Goal: Information Seeking & Learning: Find specific fact

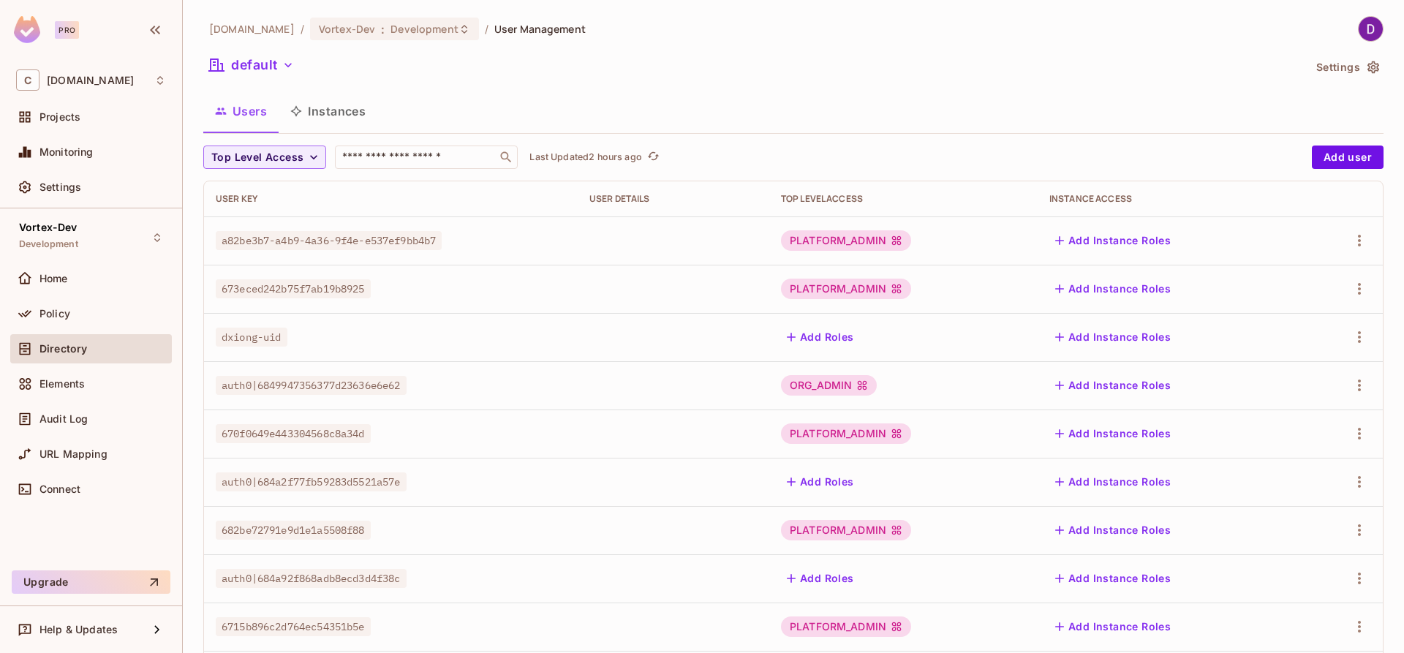
click at [50, 351] on span "Directory" at bounding box center [63, 349] width 48 height 12
click at [63, 315] on span "Policy" at bounding box center [54, 314] width 31 height 12
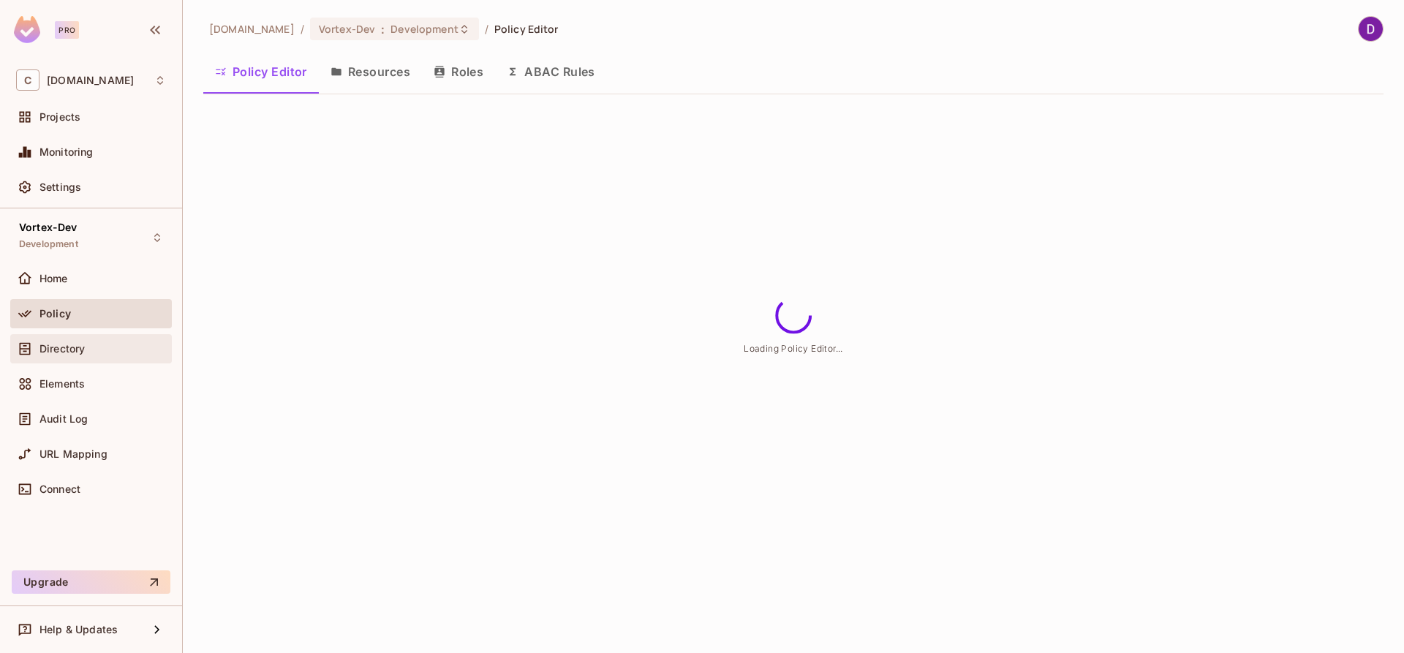
click at [66, 351] on span "Directory" at bounding box center [61, 349] width 45 height 12
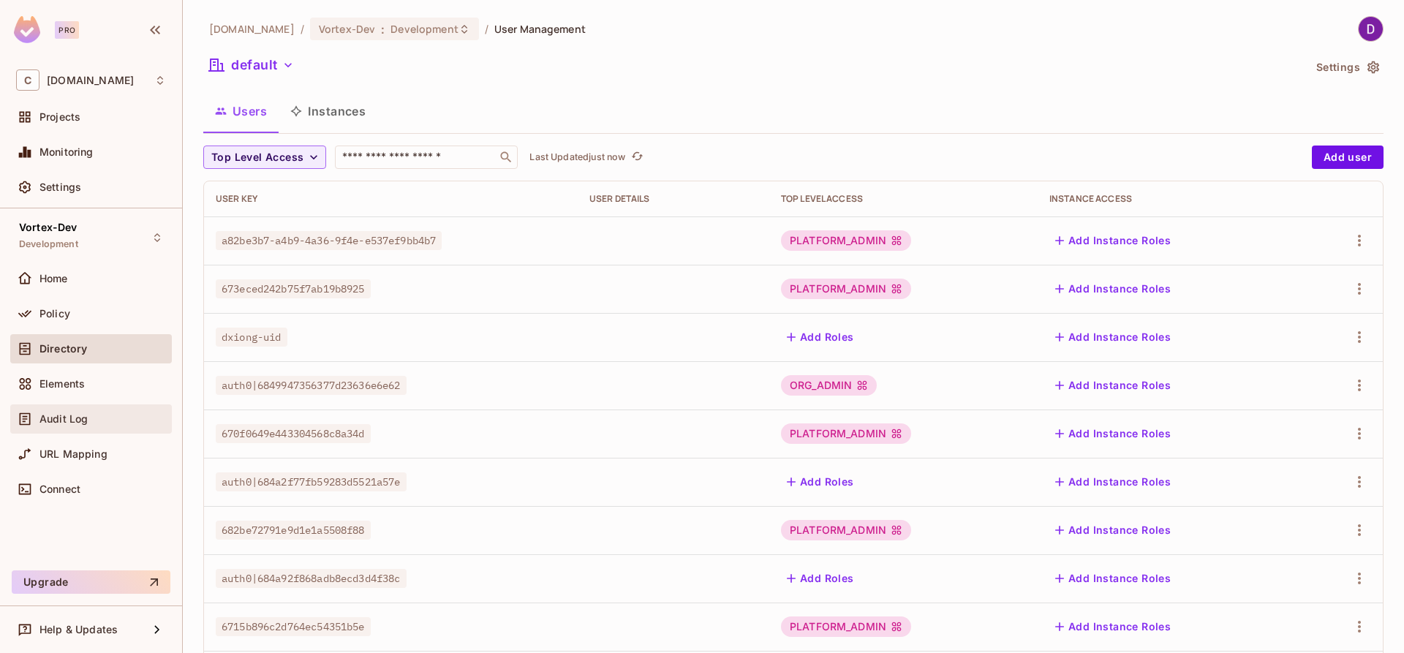
click at [75, 429] on div "Audit Log" at bounding box center [91, 418] width 162 height 29
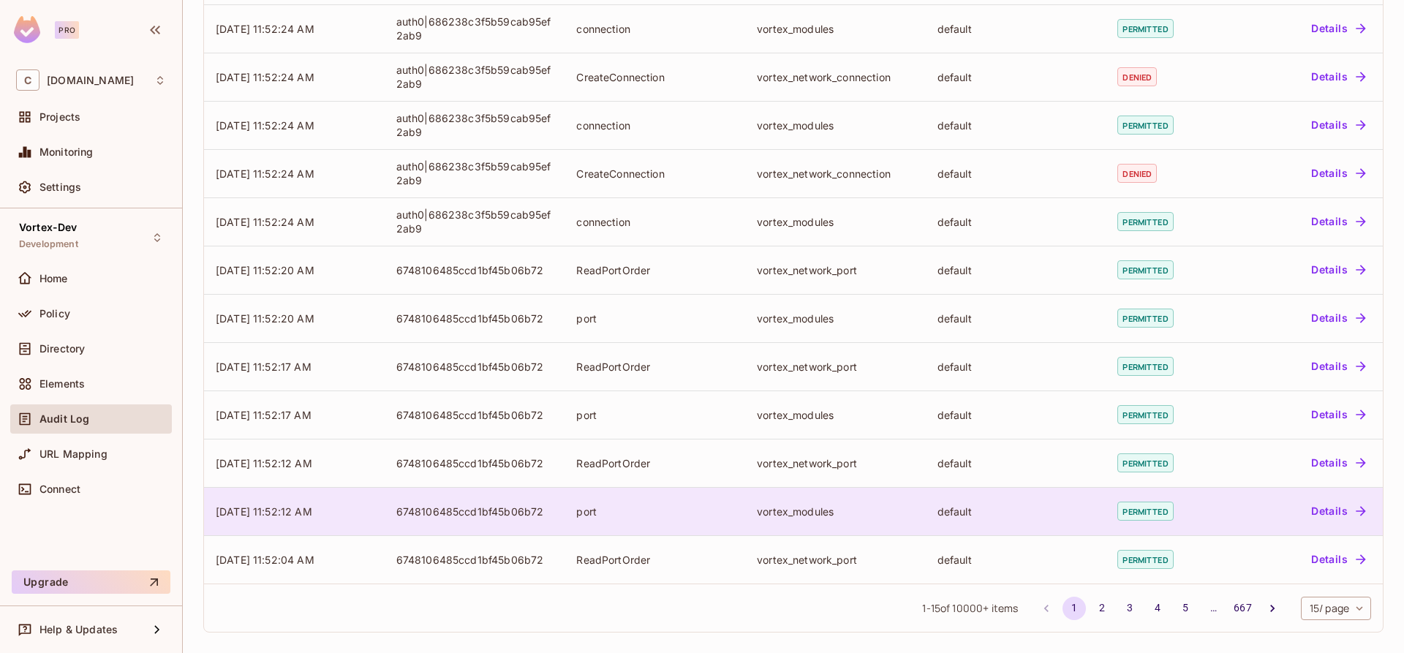
scroll to position [293, 0]
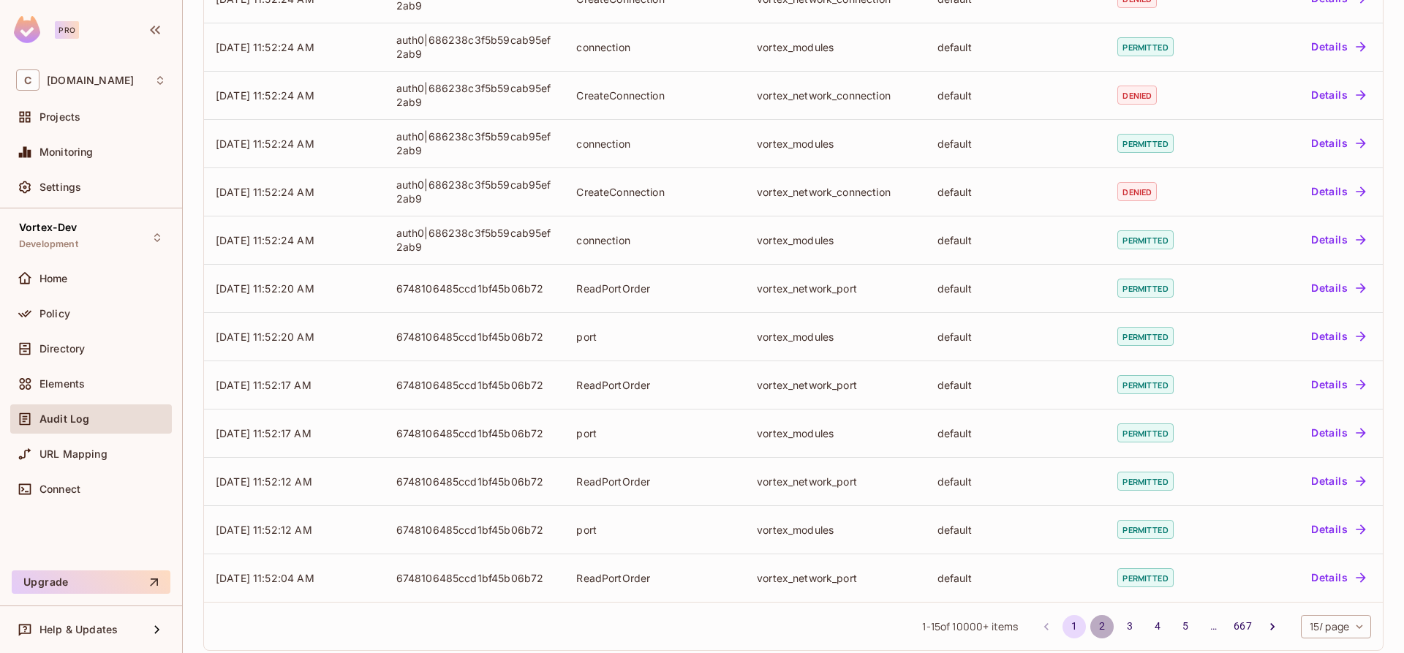
click at [1090, 633] on button "2" at bounding box center [1101, 626] width 23 height 23
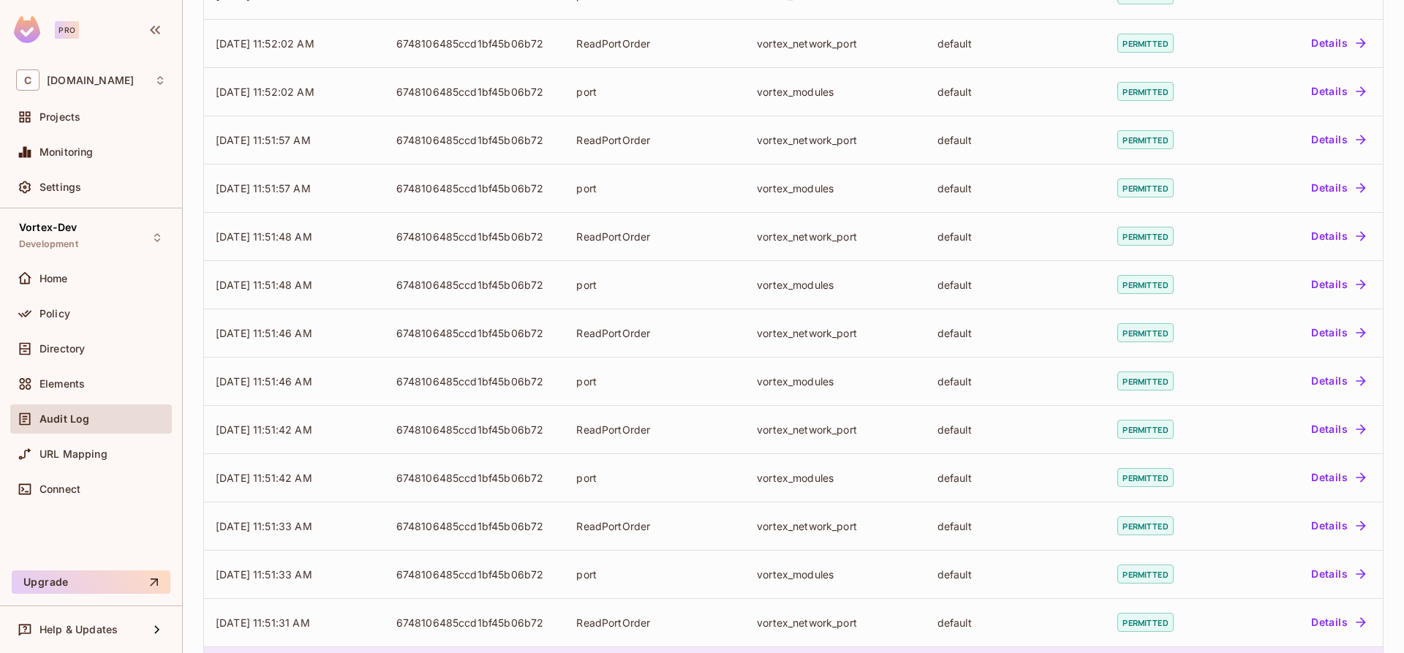
scroll to position [311, 0]
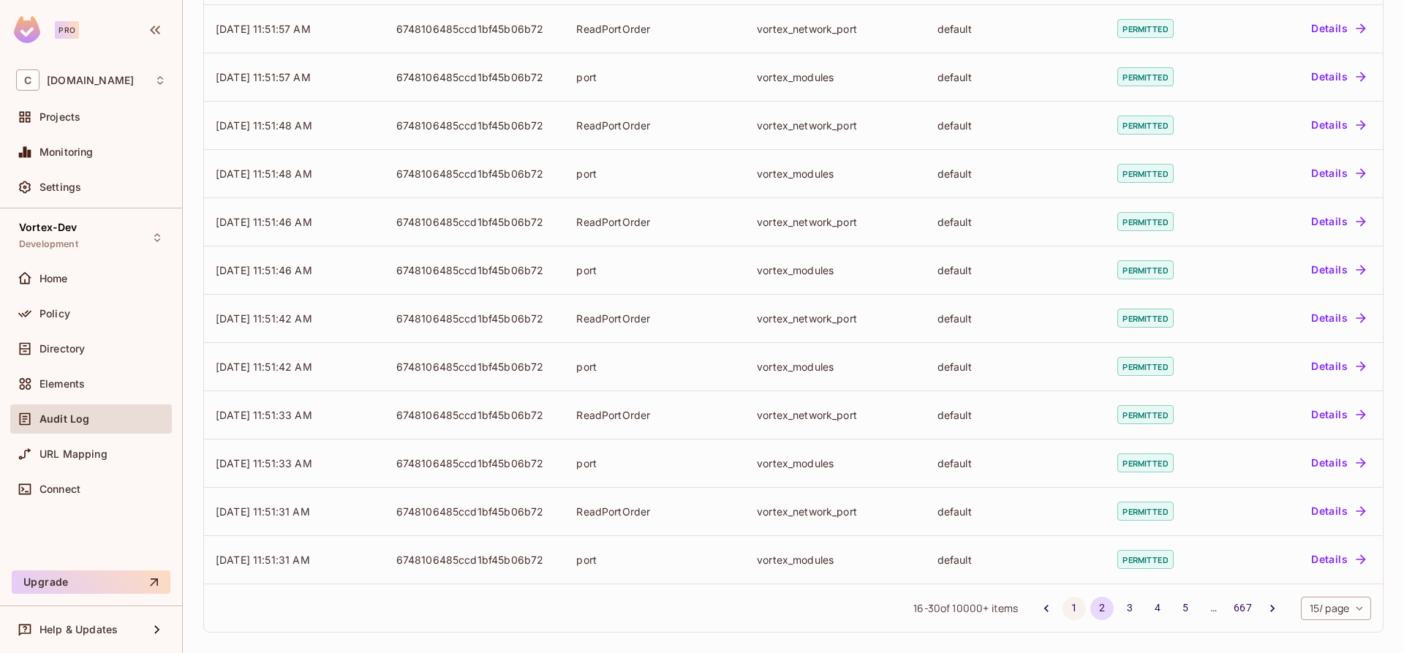
click at [1063, 609] on button "1" at bounding box center [1074, 608] width 23 height 23
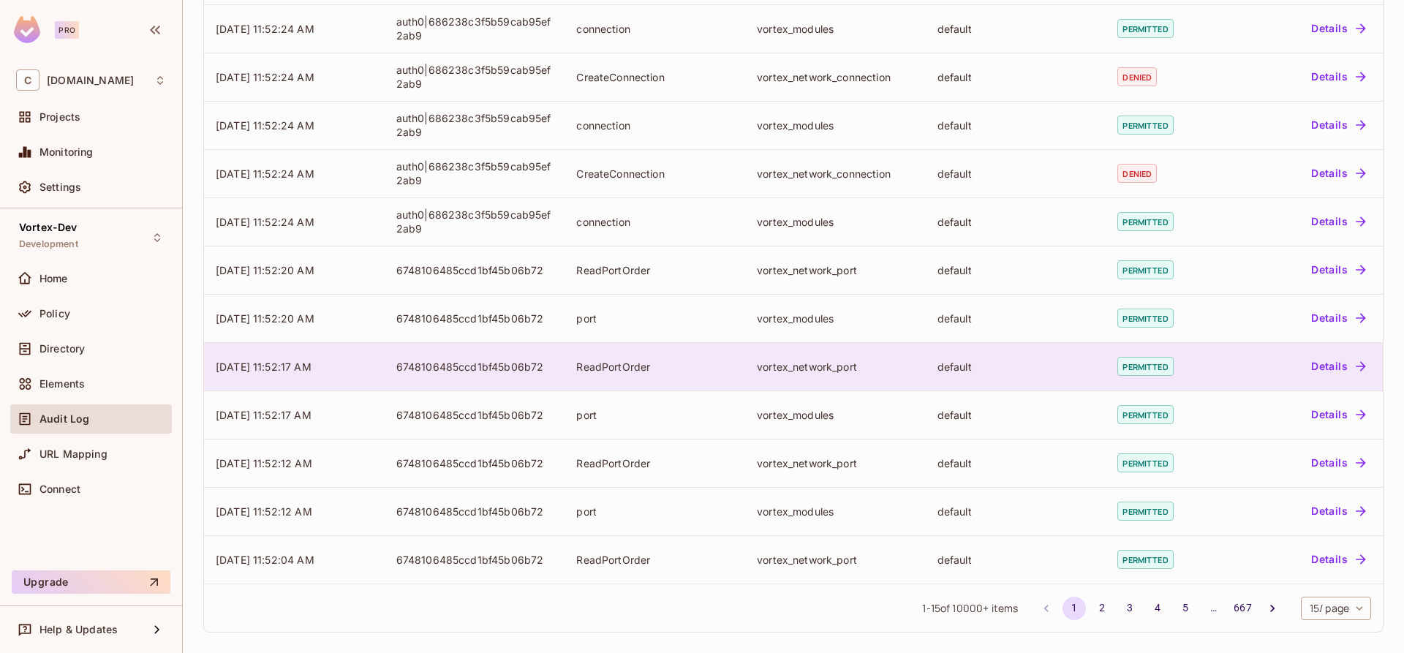
scroll to position [31, 0]
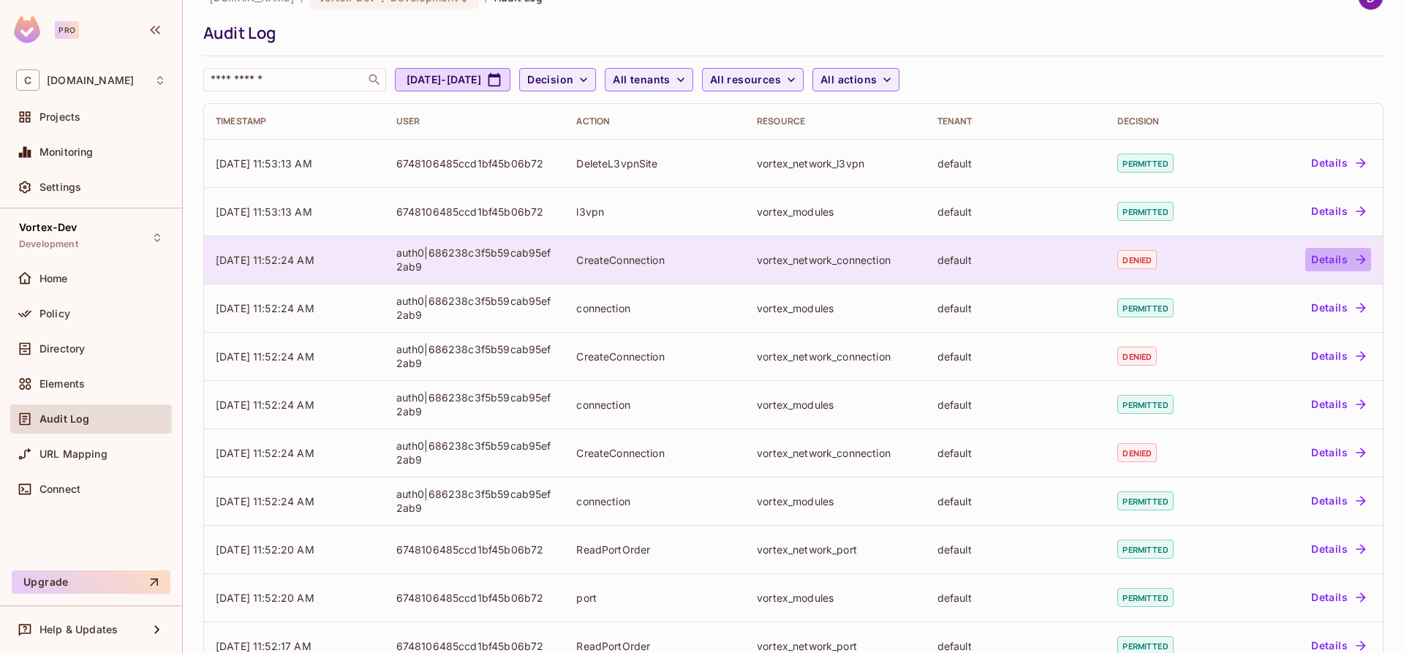
click at [1321, 261] on button "Details" at bounding box center [1338, 259] width 66 height 23
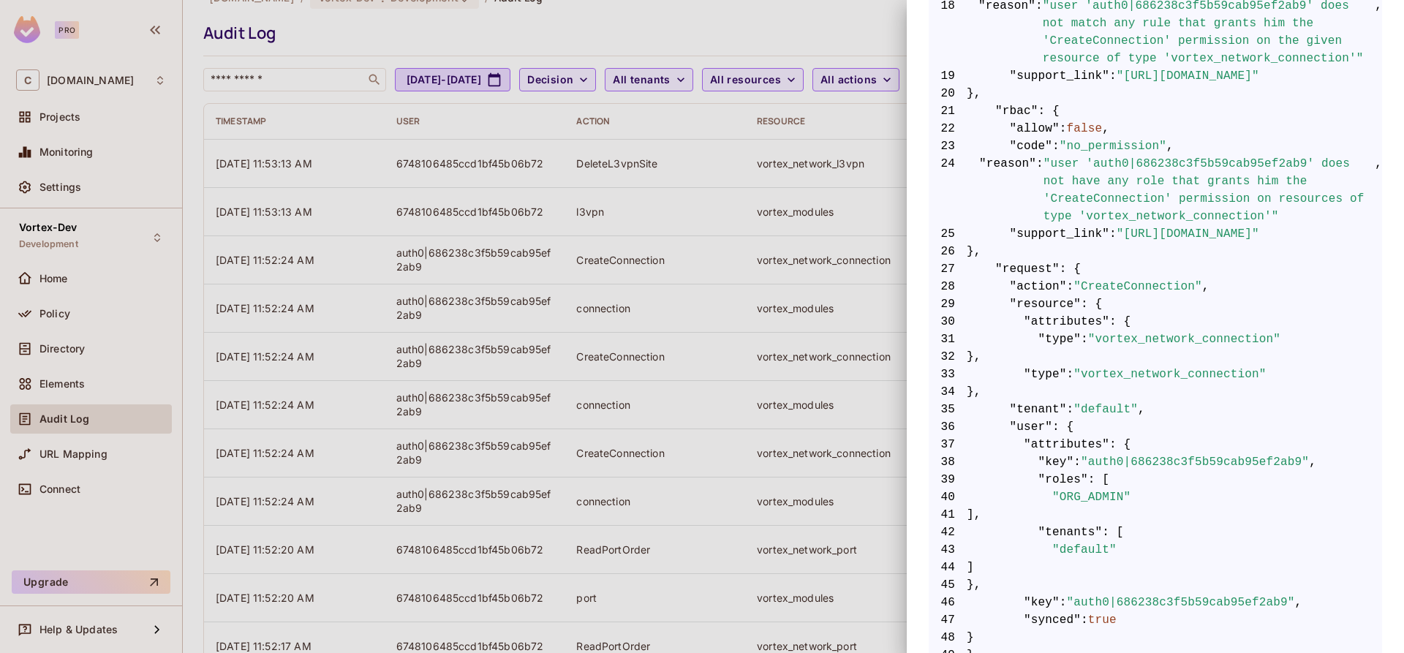
scroll to position [594, 0]
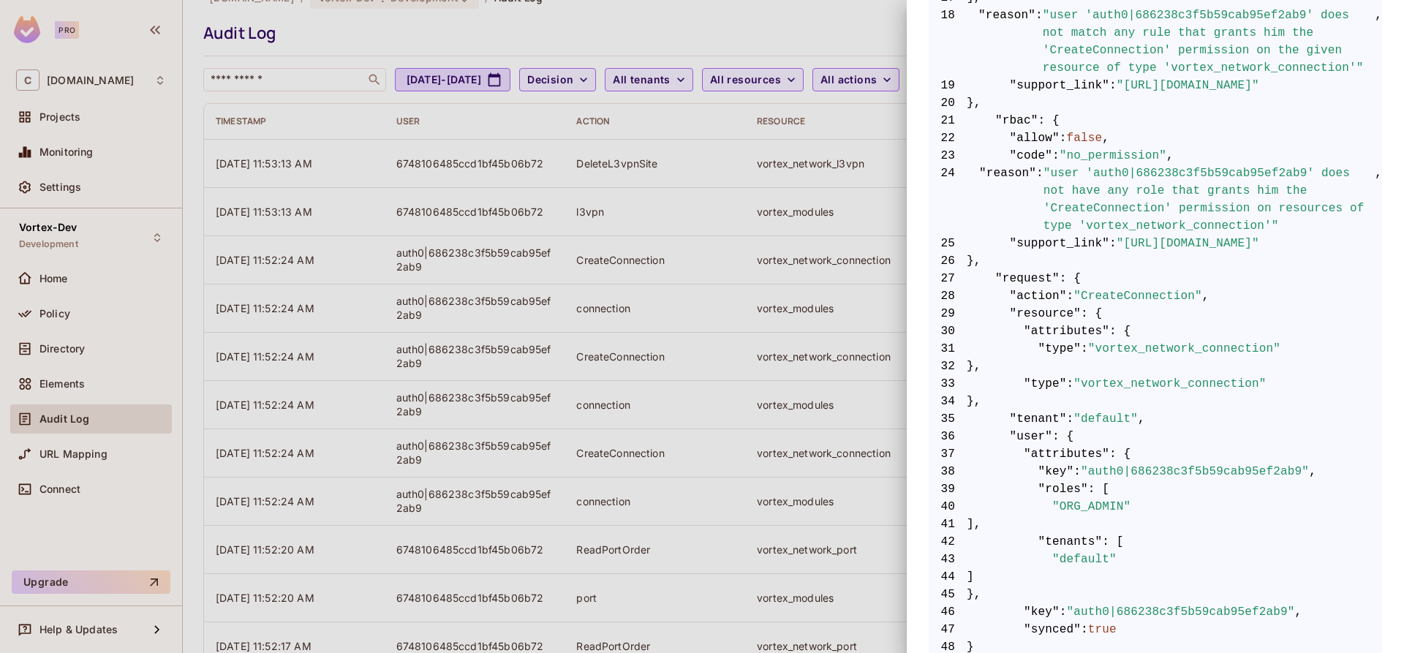
click at [1256, 195] on span ""user 'auth0|686238c3f5b59cab95ef2ab9' does not have any role that grants him t…" at bounding box center [1210, 200] width 332 height 70
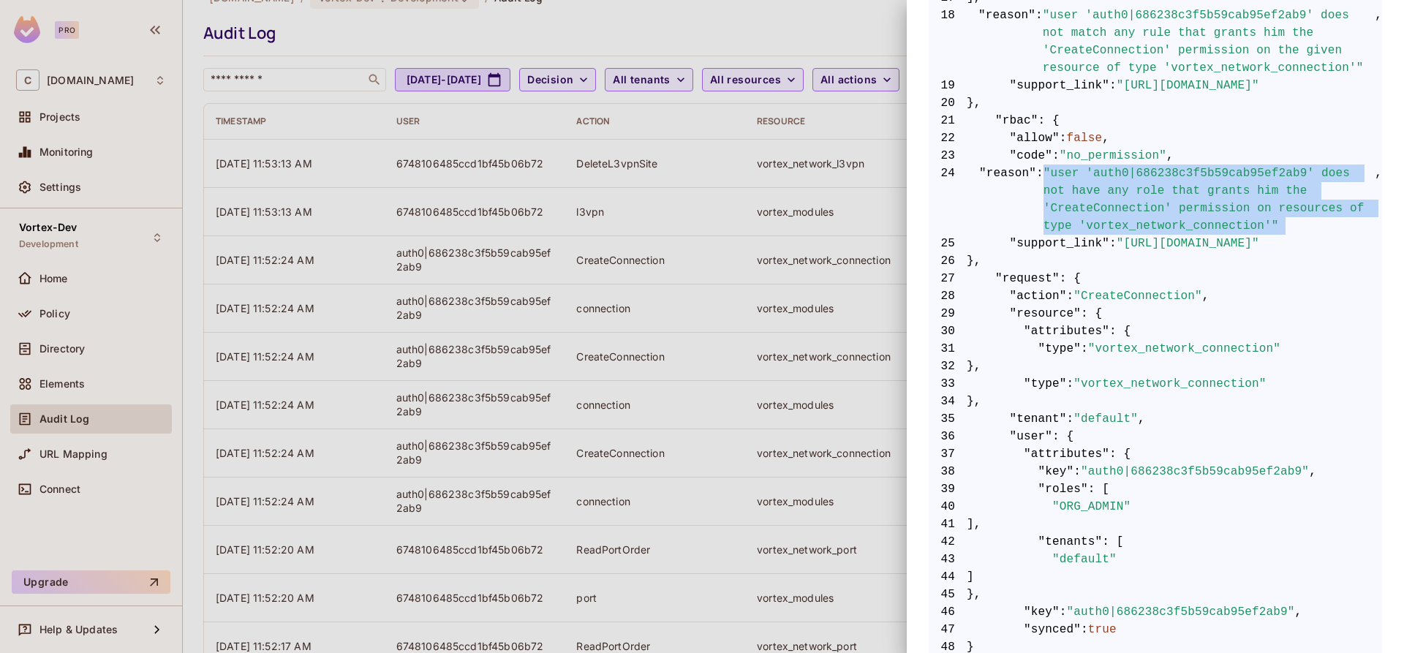
click at [1256, 195] on span ""user 'auth0|686238c3f5b59cab95ef2ab9' does not have any role that grants him t…" at bounding box center [1210, 200] width 332 height 70
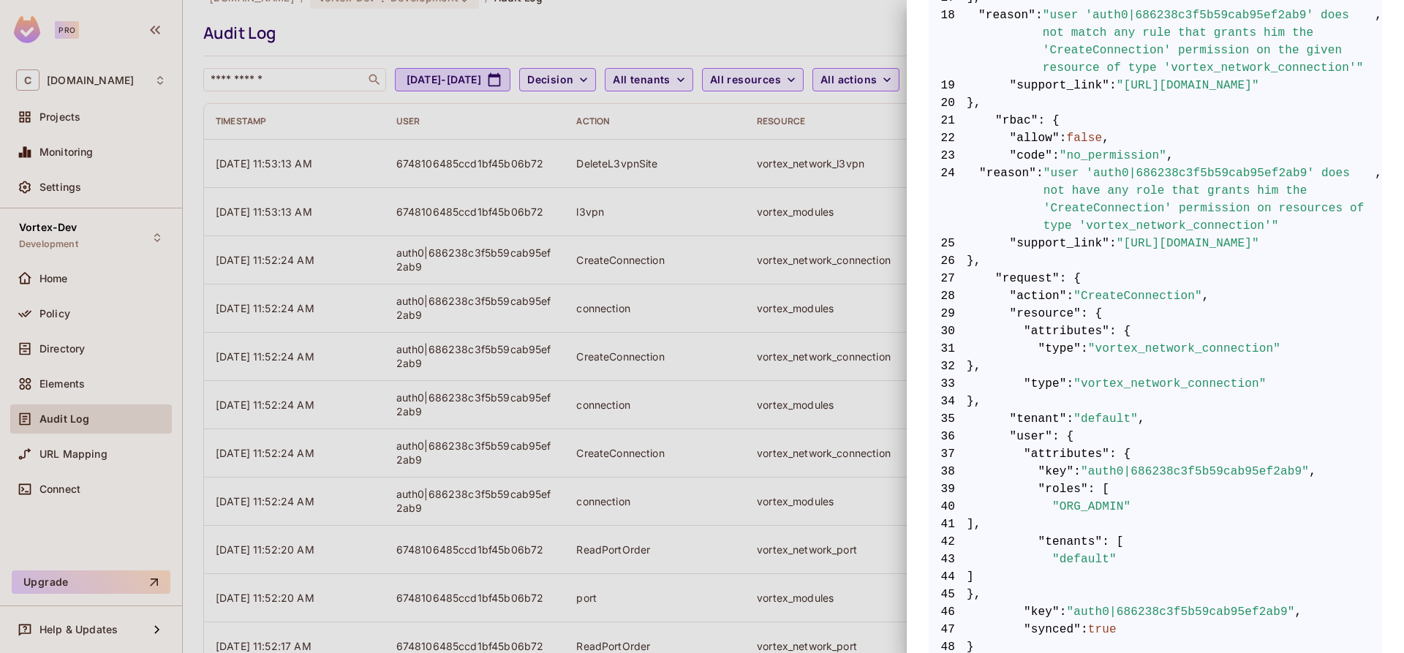
click at [823, 321] on div at bounding box center [702, 326] width 1404 height 653
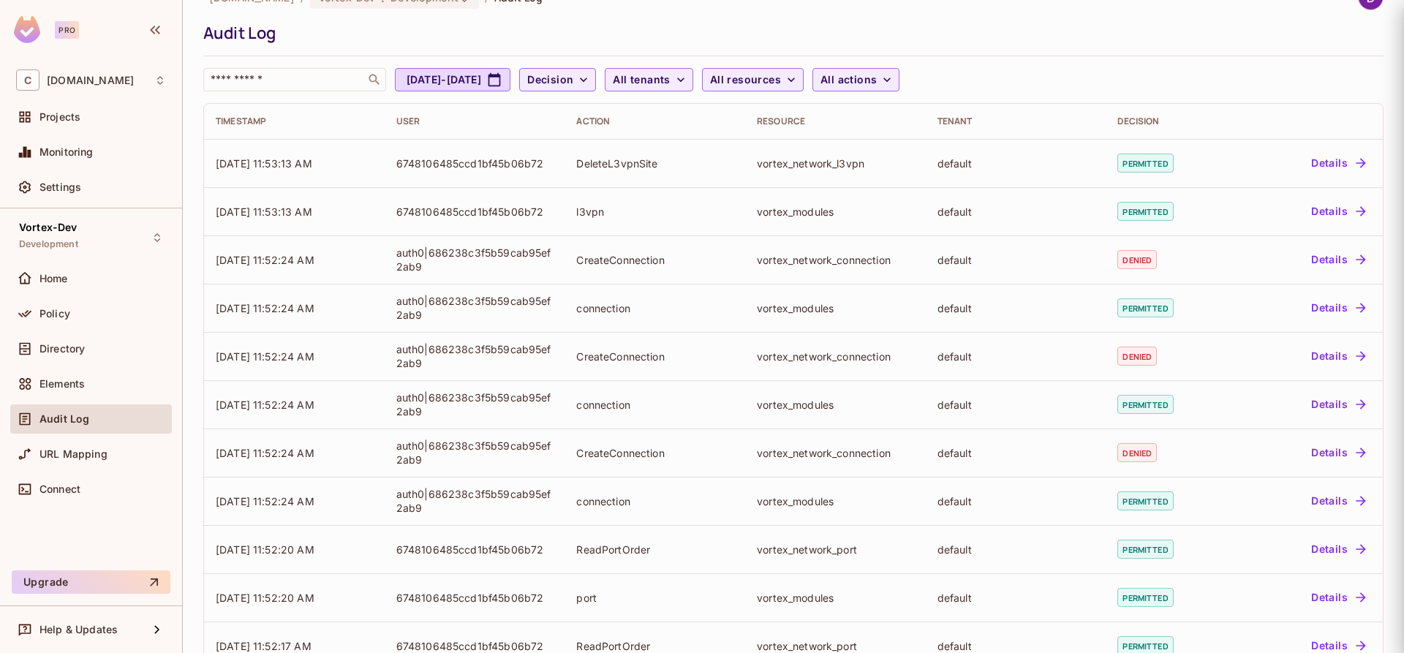
scroll to position [0, 0]
click at [823, 321] on td "vortex_modules" at bounding box center [835, 308] width 181 height 48
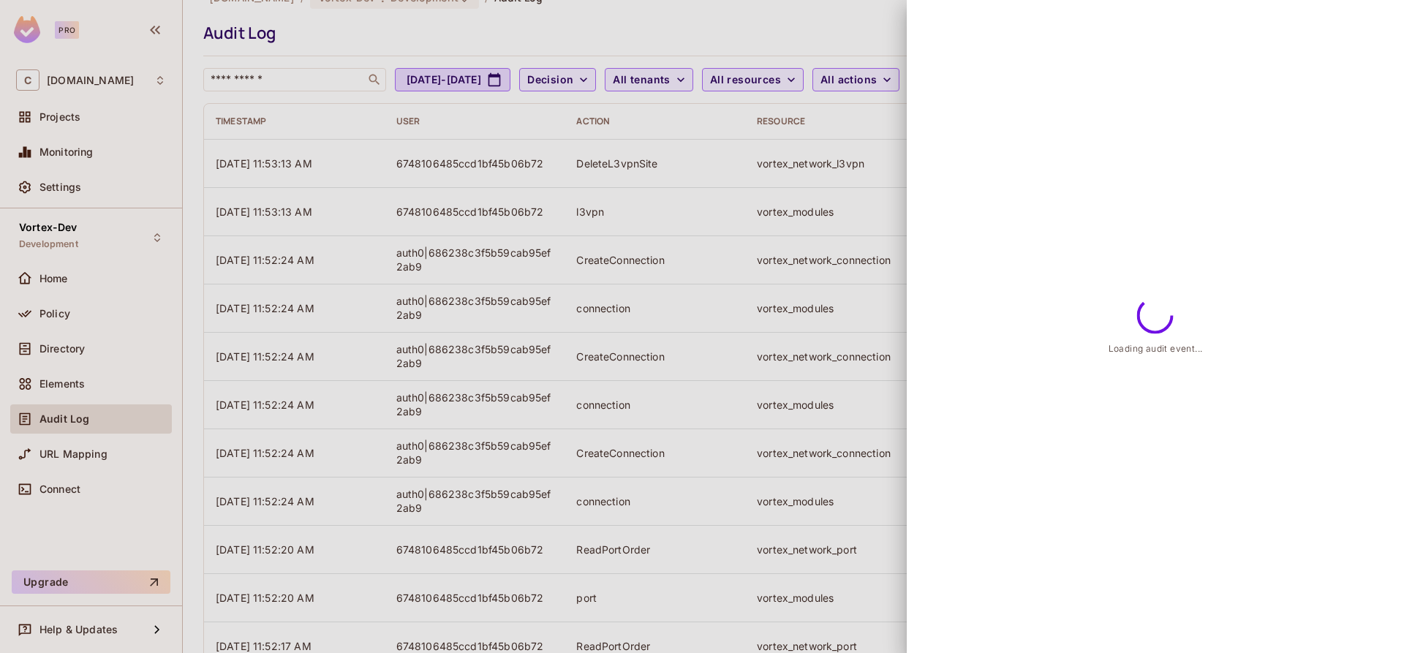
click at [823, 321] on div at bounding box center [702, 326] width 1404 height 653
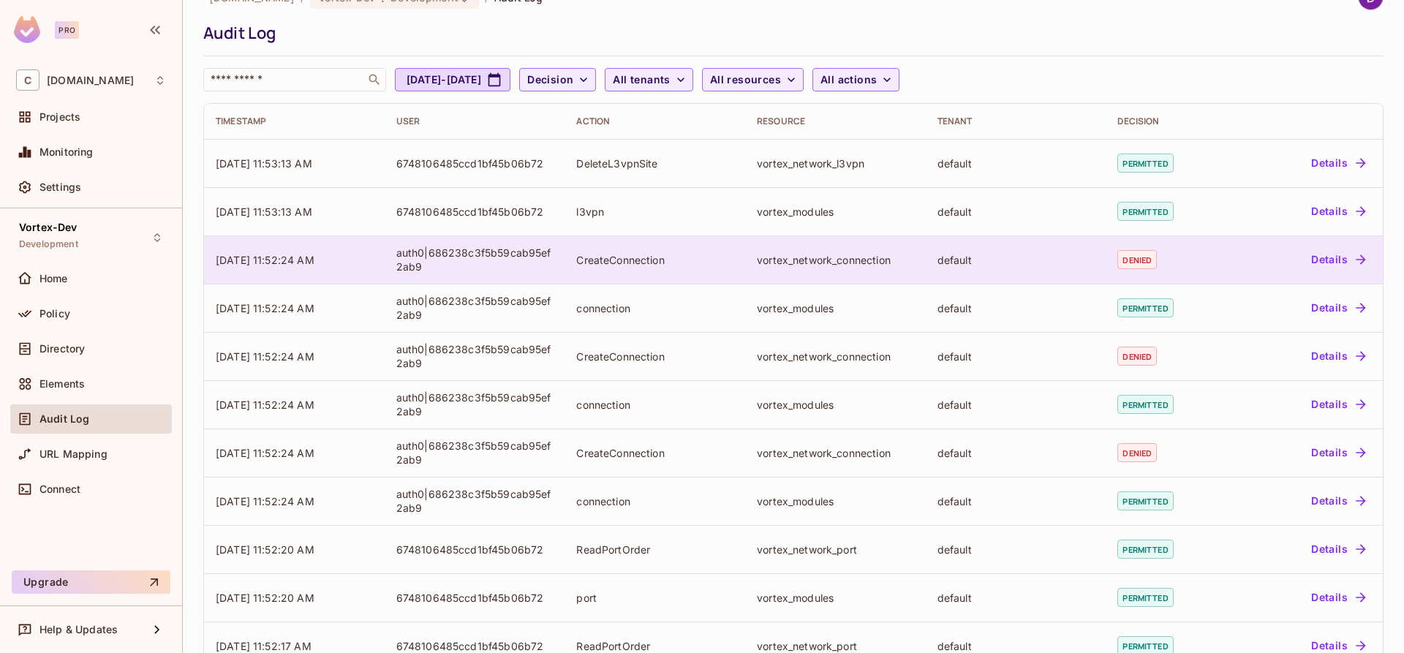
click at [835, 257] on div "vortex_network_connection" at bounding box center [835, 260] width 157 height 14
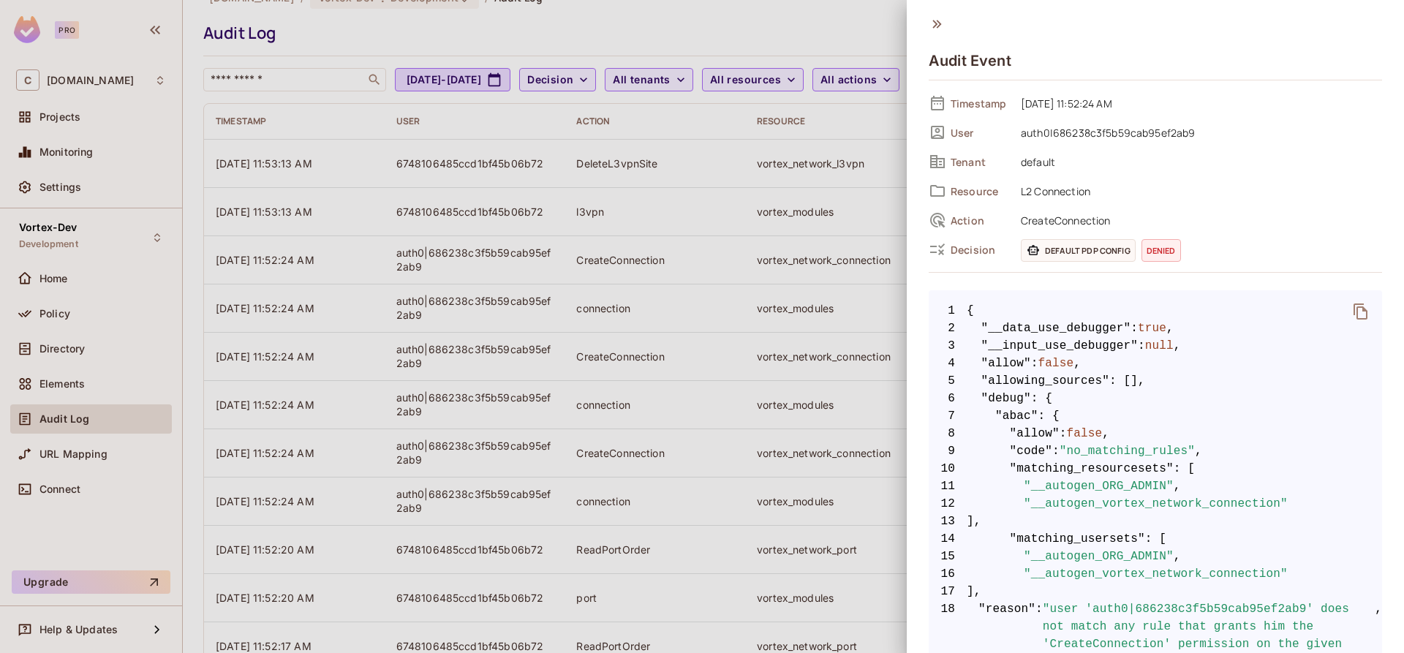
click at [834, 257] on div at bounding box center [702, 326] width 1404 height 653
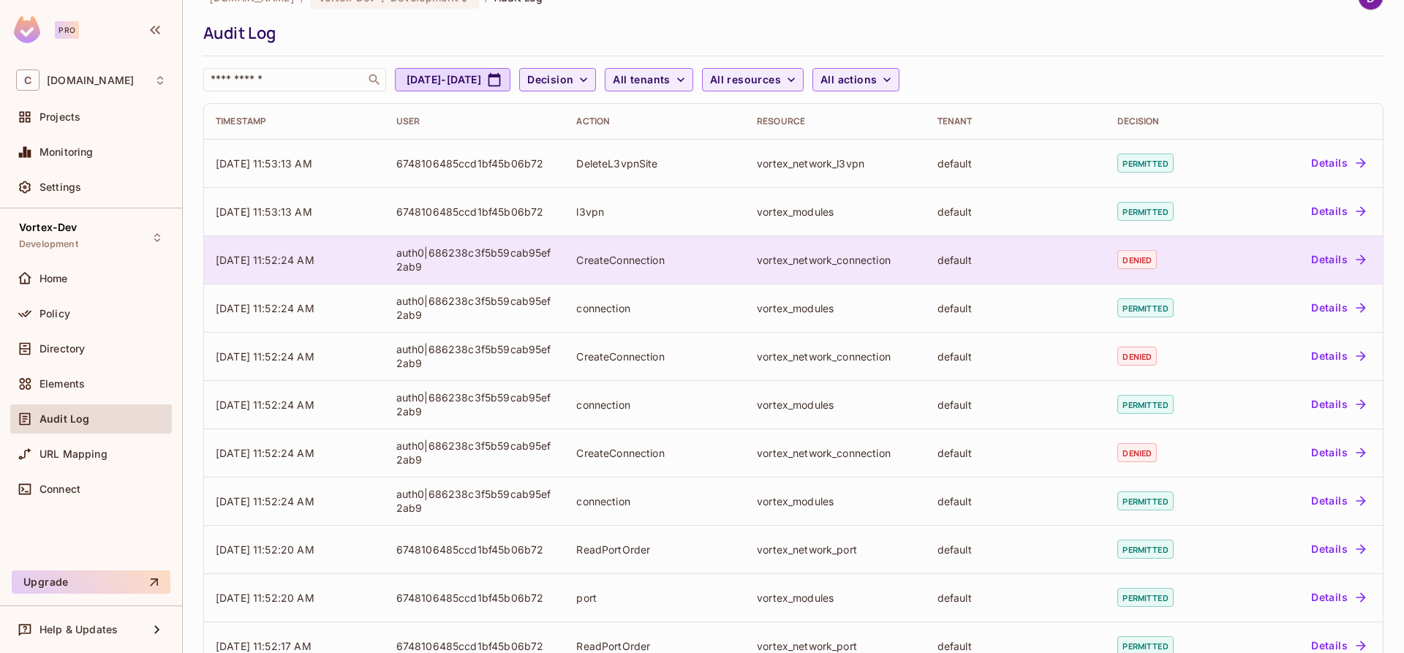
click at [834, 253] on div "vortex_network_connection" at bounding box center [835, 260] width 157 height 14
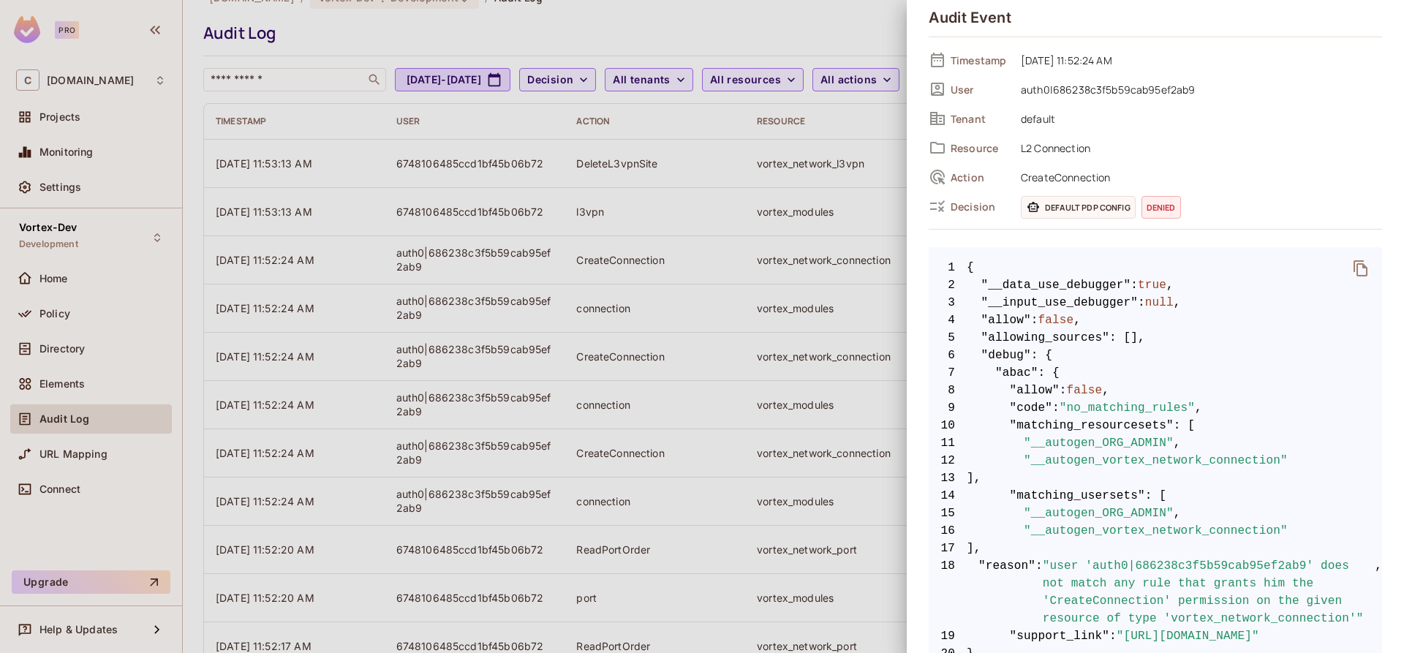
scroll to position [182, 0]
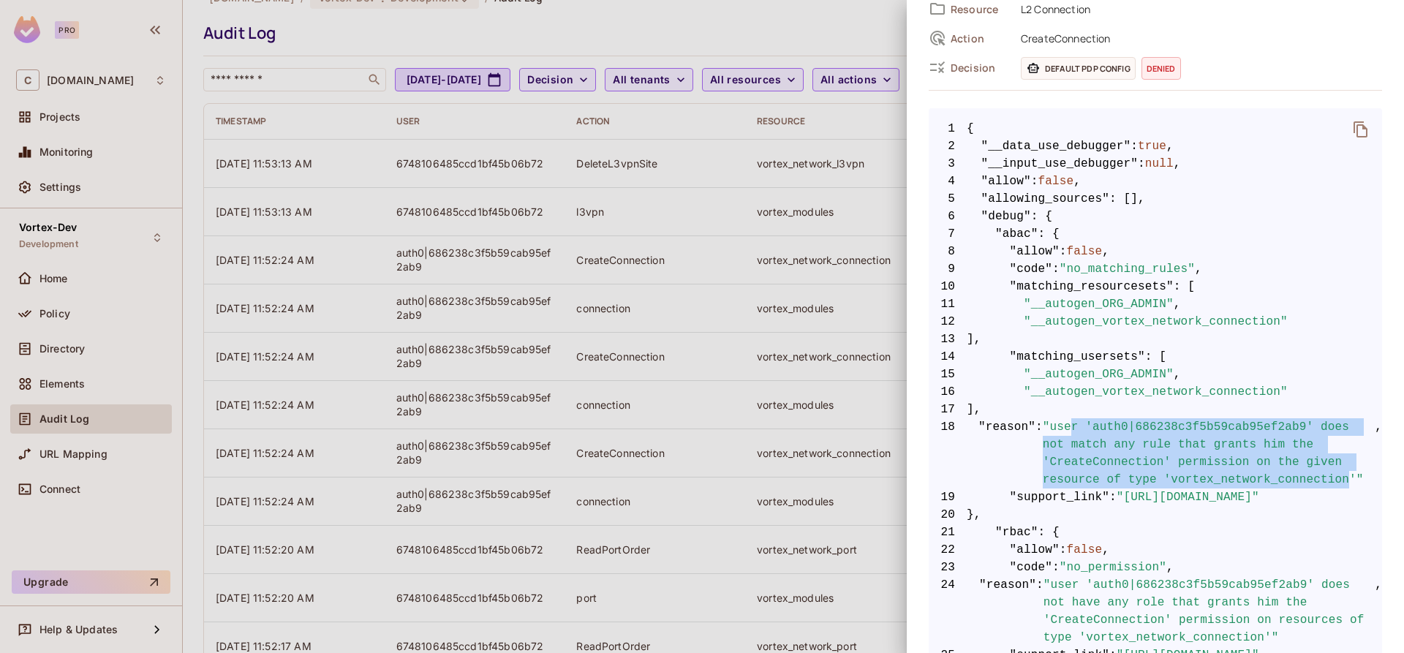
drag, startPoint x: 1068, startPoint y: 429, endPoint x: 1230, endPoint y: 498, distance: 175.6
click at [1230, 488] on span ""user 'auth0|686238c3f5b59cab95ef2ab9' does not match any rule that grants him …" at bounding box center [1209, 453] width 333 height 70
drag, startPoint x: 1230, startPoint y: 498, endPoint x: 1052, endPoint y: 430, distance: 191.0
click at [1052, 430] on span ""user 'auth0|686238c3f5b59cab95ef2ab9' does not match any rule that grants him …" at bounding box center [1209, 453] width 333 height 70
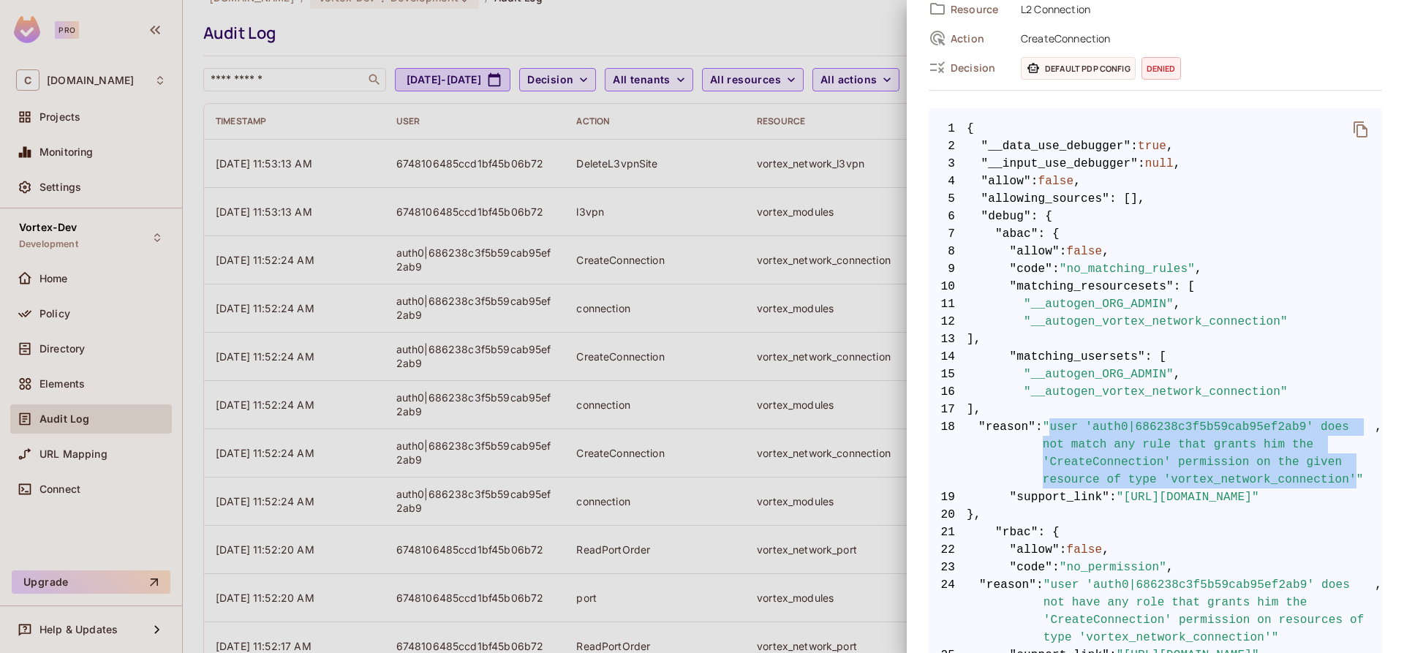
click at [1052, 430] on span ""user 'auth0|686238c3f5b59cab95ef2ab9' does not match any rule that grants him …" at bounding box center [1209, 453] width 333 height 70
drag, startPoint x: 1052, startPoint y: 430, endPoint x: 1232, endPoint y: 496, distance: 192.2
click at [1232, 488] on span ""user 'auth0|686238c3f5b59cab95ef2ab9' does not match any rule that grants him …" at bounding box center [1209, 453] width 333 height 70
click at [1233, 488] on span ""user 'auth0|686238c3f5b59cab95ef2ab9' does not match any rule that grants him …" at bounding box center [1209, 453] width 333 height 70
drag, startPoint x: 1234, startPoint y: 496, endPoint x: 1052, endPoint y: 429, distance: 194.1
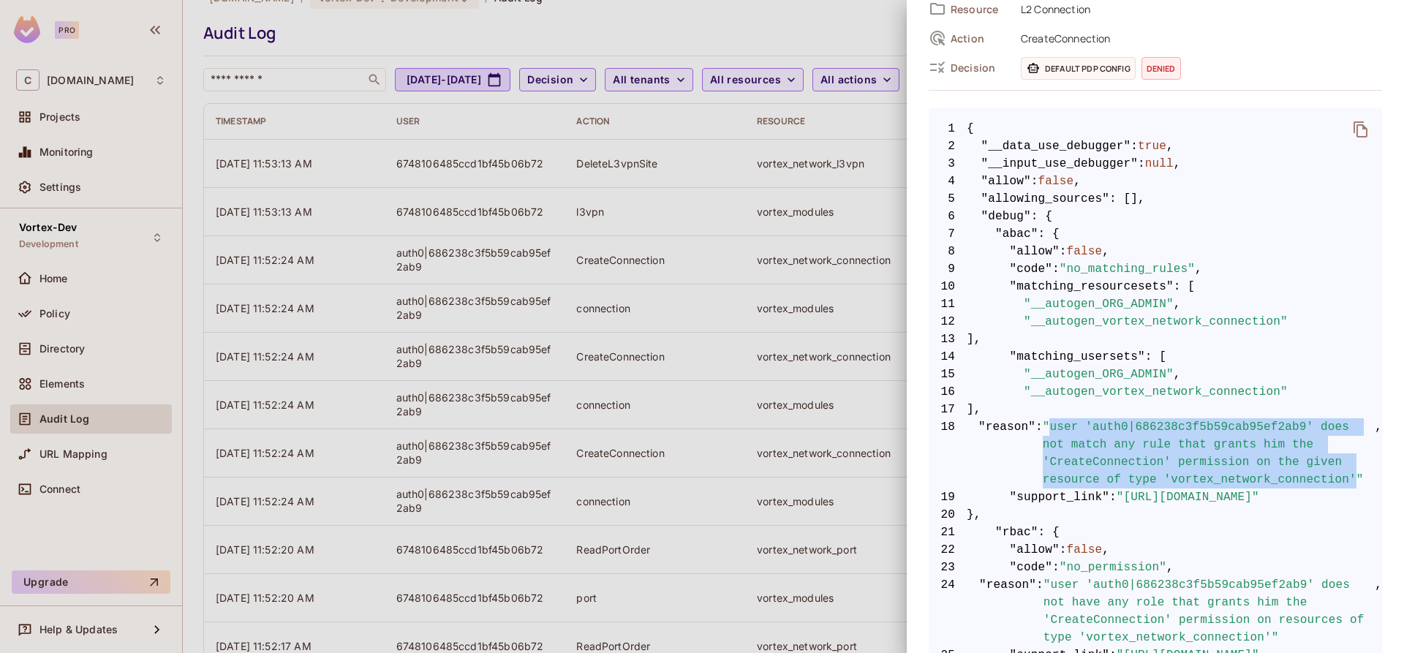
click at [1052, 429] on span ""user 'auth0|686238c3f5b59cab95ef2ab9' does not match any rule that grants him …" at bounding box center [1209, 453] width 333 height 70
drag, startPoint x: 1052, startPoint y: 429, endPoint x: 1236, endPoint y: 494, distance: 194.7
click at [1236, 488] on span ""user 'auth0|686238c3f5b59cab95ef2ab9' does not match any rule that grants him …" at bounding box center [1209, 453] width 333 height 70
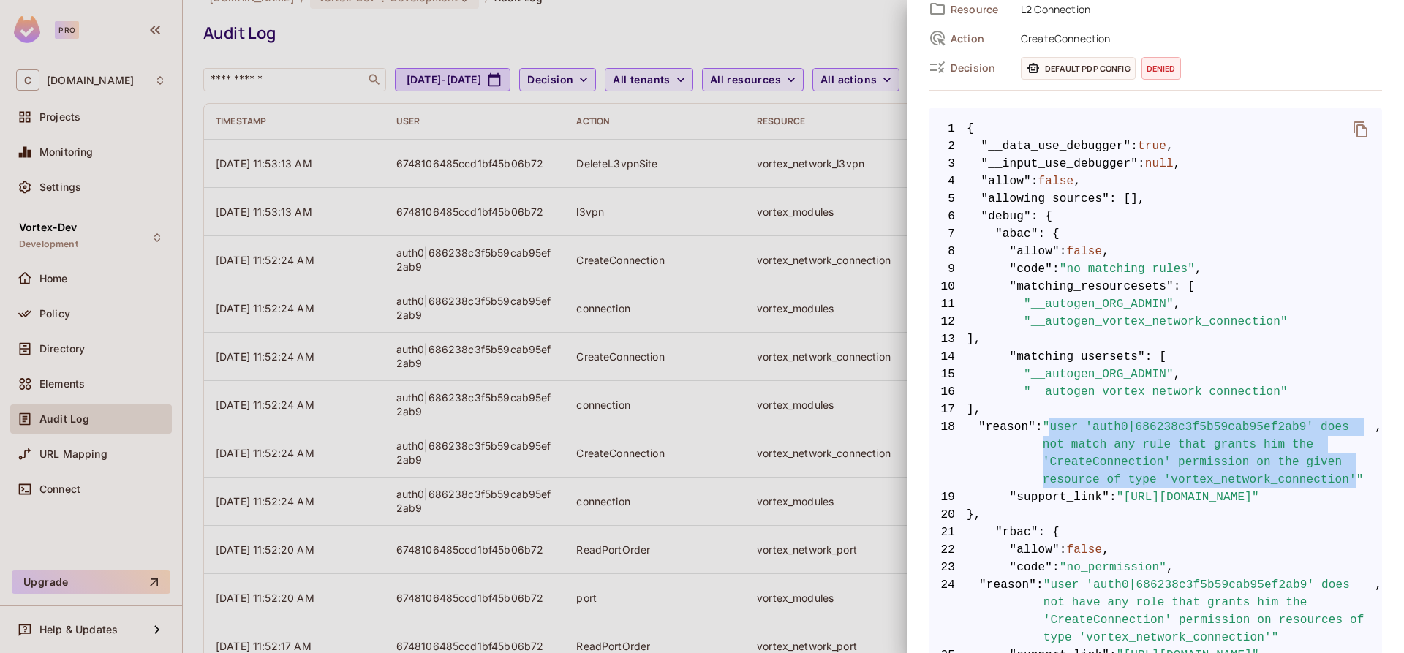
drag, startPoint x: 1052, startPoint y: 429, endPoint x: 1235, endPoint y: 491, distance: 193.6
click at [1235, 488] on span ""user 'auth0|686238c3f5b59cab95ef2ab9' does not match any rule that grants him …" at bounding box center [1209, 453] width 333 height 70
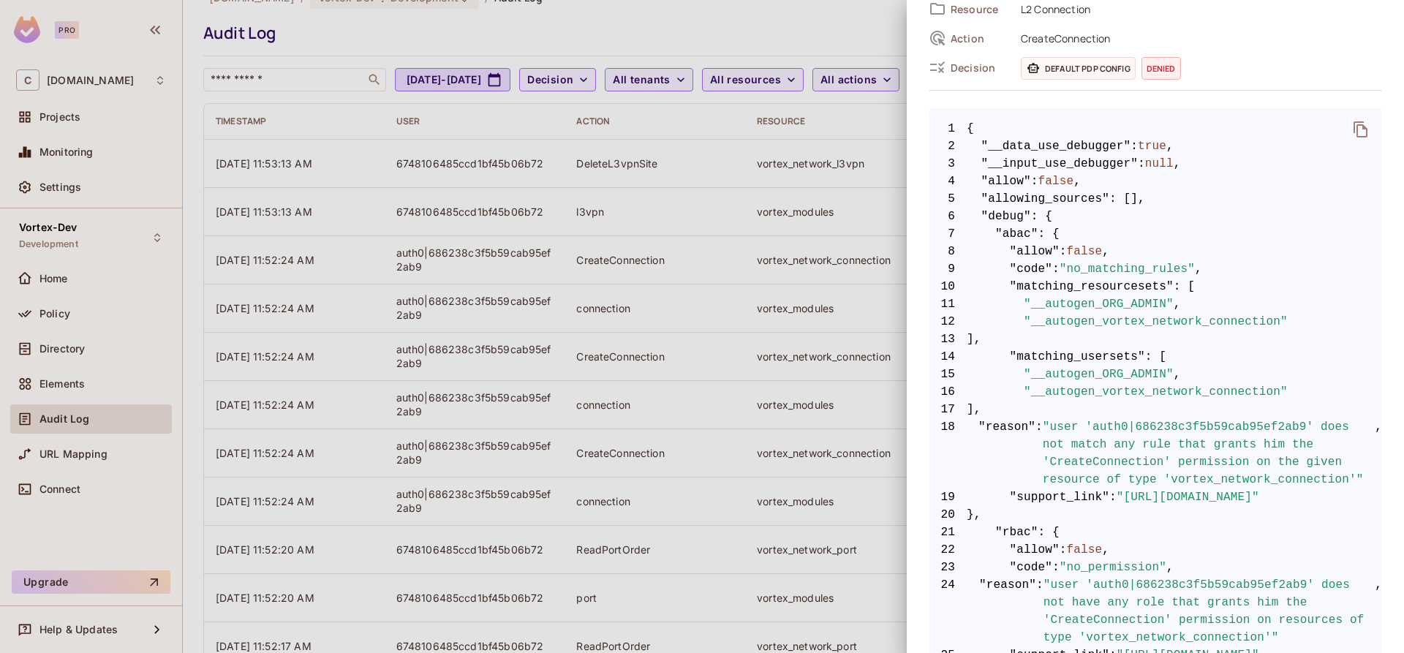
click at [1235, 488] on span ""user 'auth0|686238c3f5b59cab95ef2ab9' does not match any rule that grants him …" at bounding box center [1209, 453] width 333 height 70
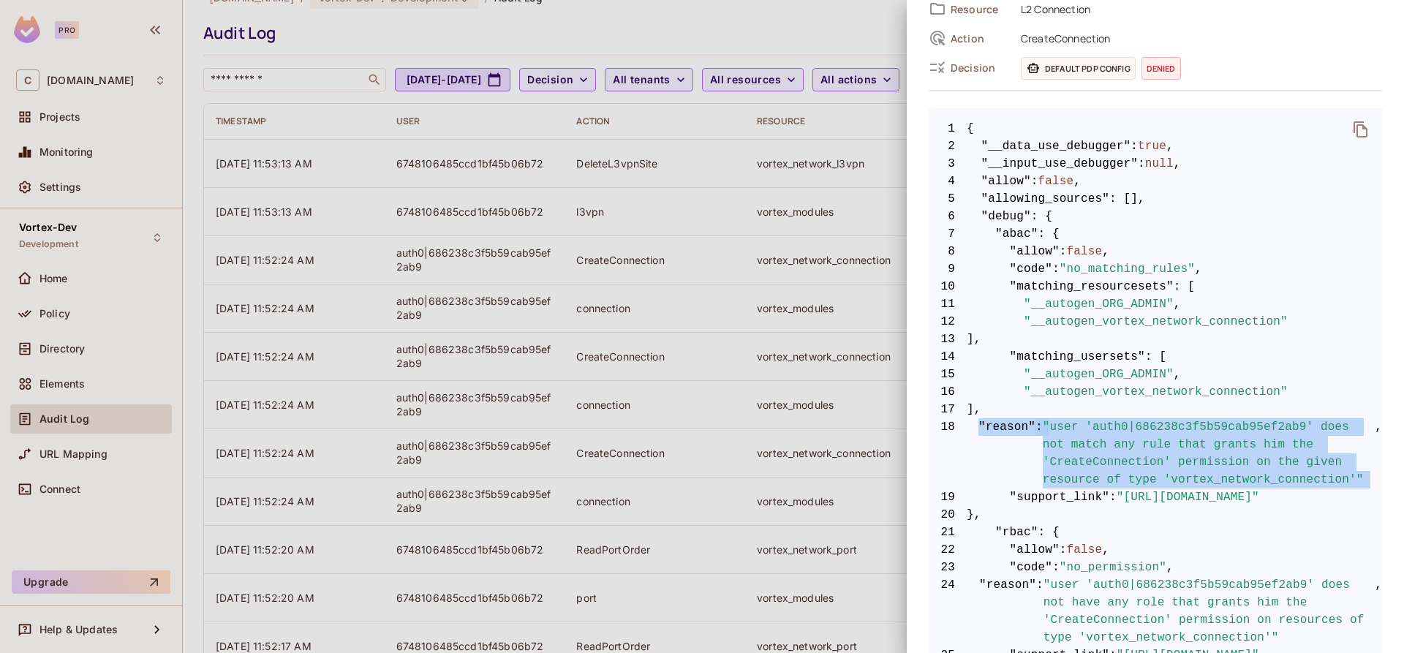
drag, startPoint x: 1235, startPoint y: 491, endPoint x: 1032, endPoint y: 418, distance: 215.8
click at [1032, 418] on span "18 "reason" : "user 'auth0|686238c3f5b59cab95ef2ab9' does not match any rule th…" at bounding box center [1155, 453] width 453 height 70
click at [1074, 430] on span ""user 'auth0|686238c3f5b59cab95ef2ab9' does not match any rule that grants him …" at bounding box center [1209, 453] width 333 height 70
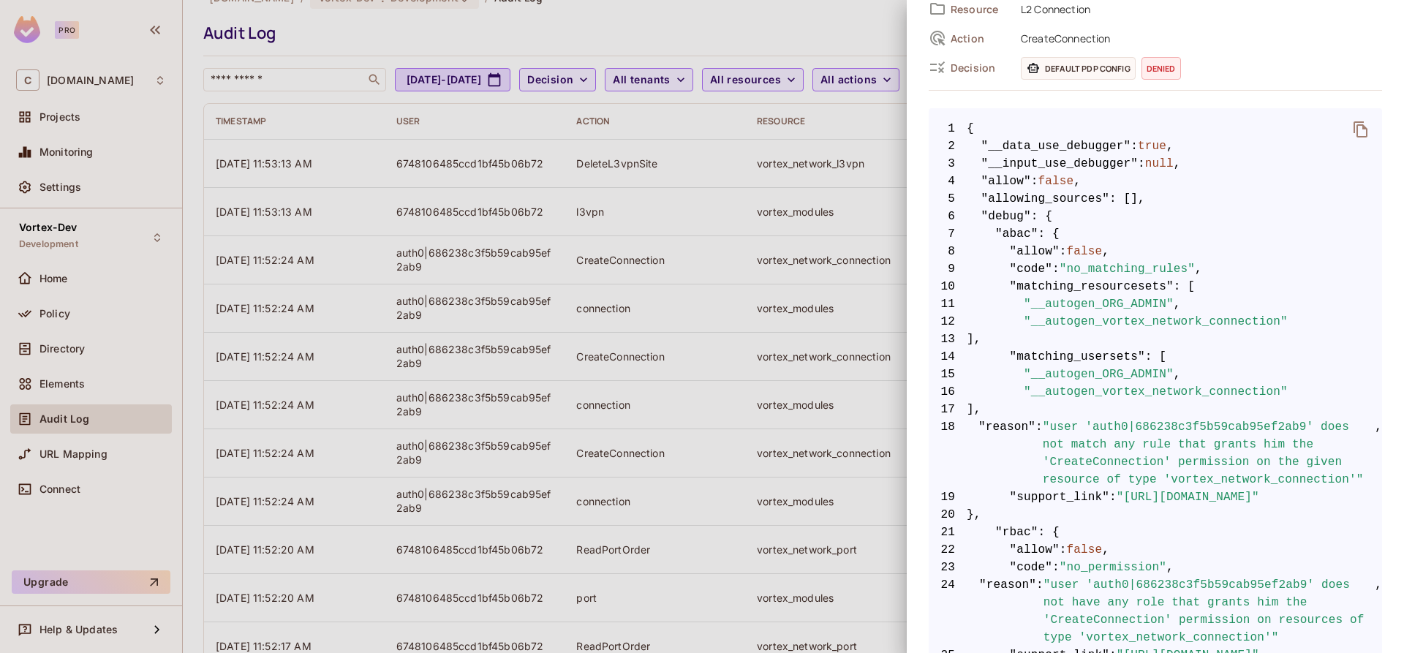
click at [1074, 430] on span ""user 'auth0|686238c3f5b59cab95ef2ab9' does not match any rule that grants him …" at bounding box center [1209, 453] width 333 height 70
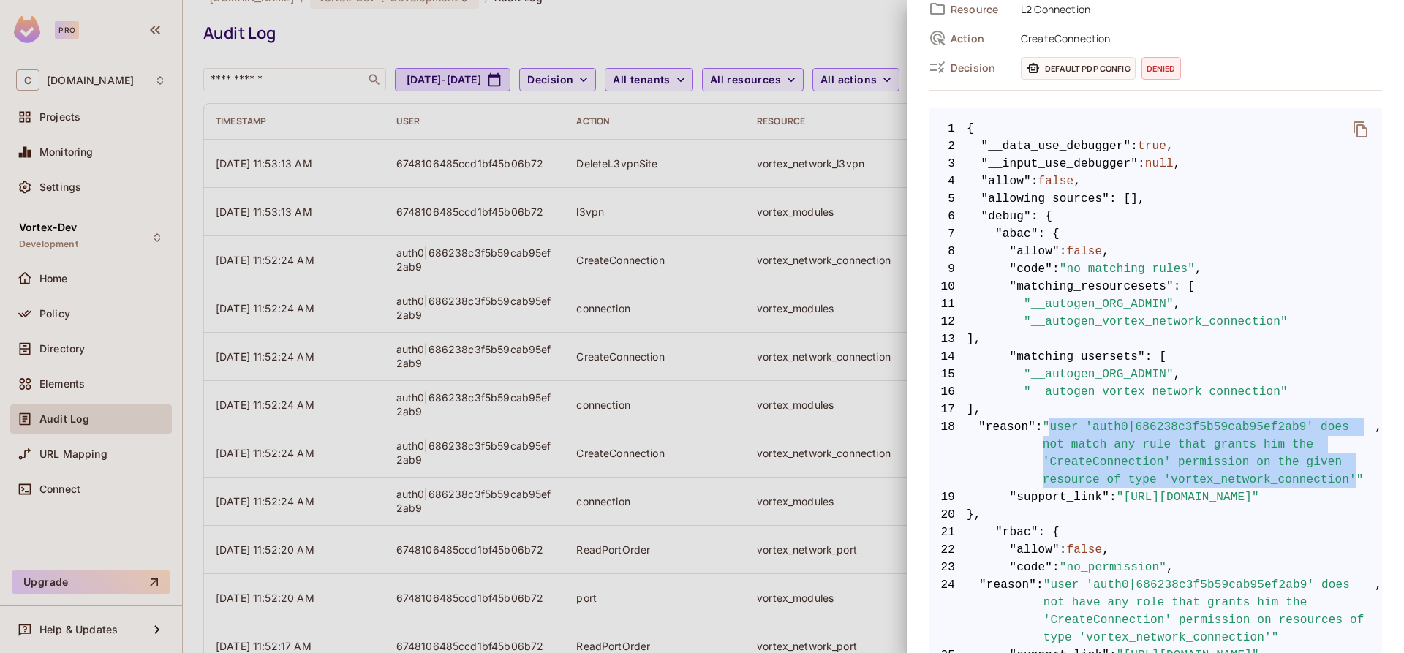
drag, startPoint x: 1051, startPoint y: 424, endPoint x: 1235, endPoint y: 493, distance: 196.7
click at [1235, 488] on span ""user 'auth0|686238c3f5b59cab95ef2ab9' does not match any rule that grants him …" at bounding box center [1209, 453] width 333 height 70
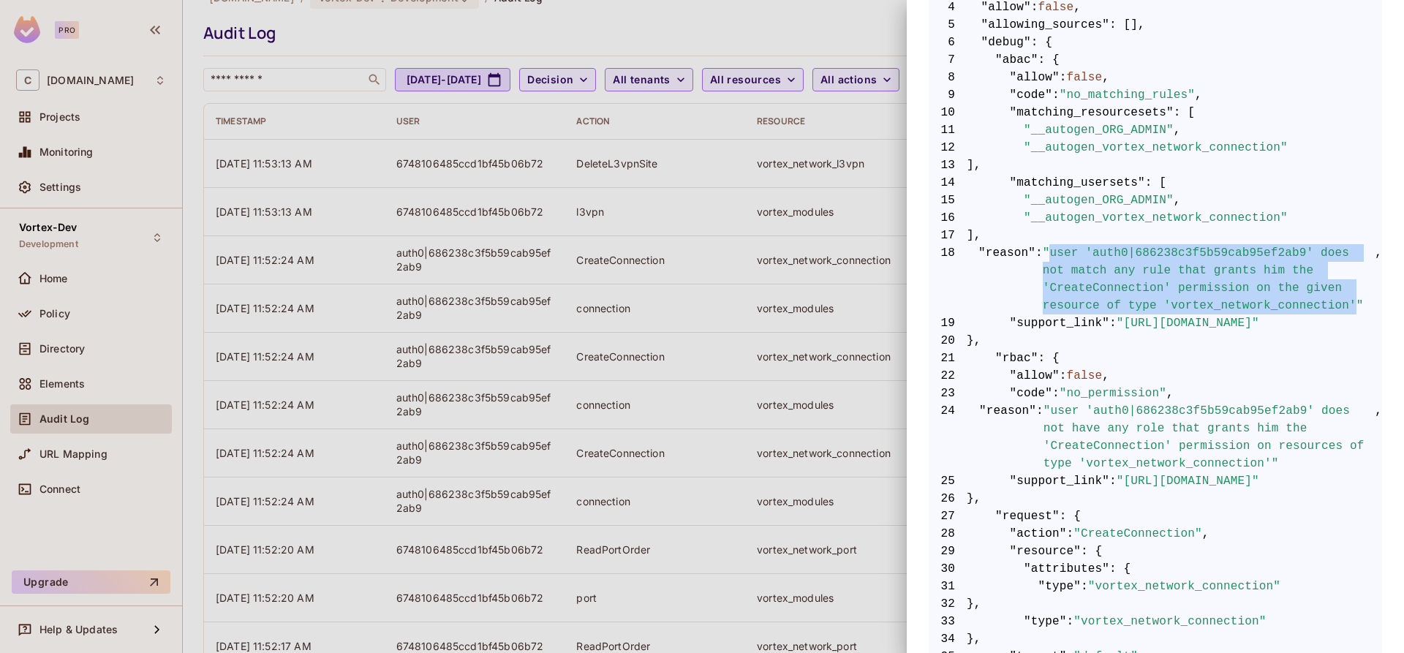
scroll to position [375, 0]
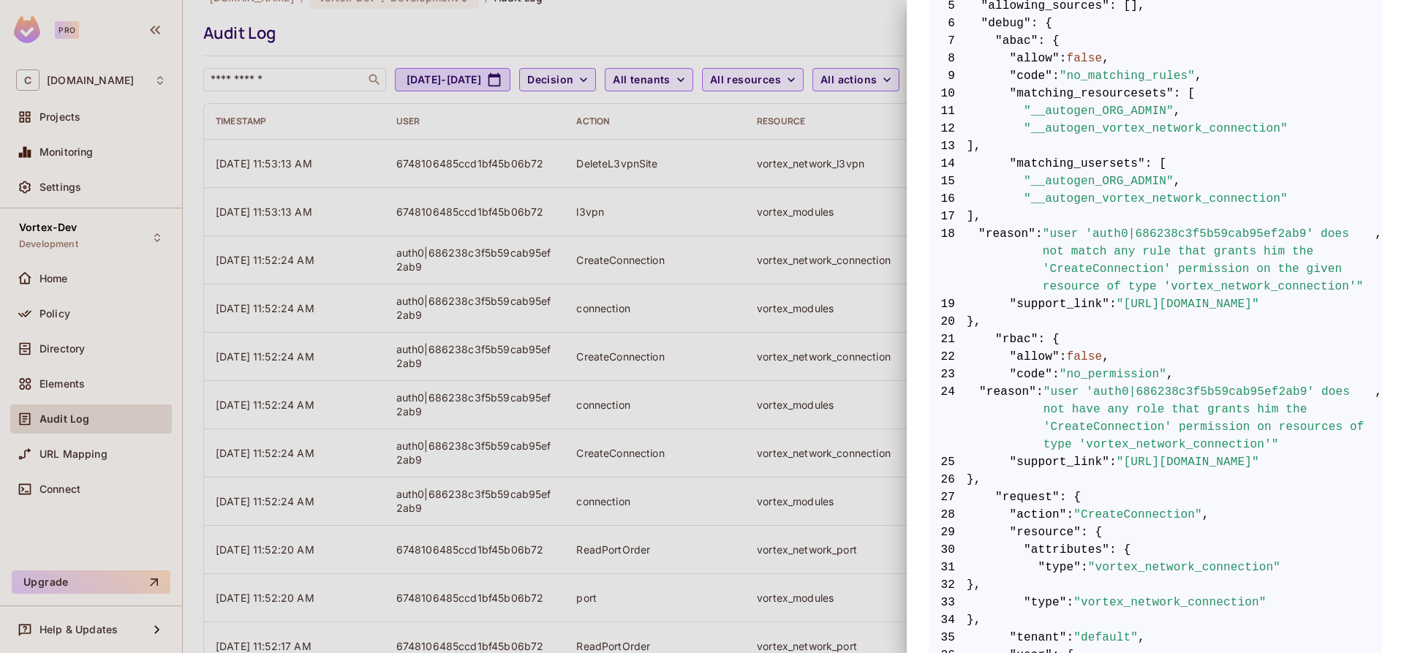
click at [1229, 411] on span ""user 'auth0|686238c3f5b59cab95ef2ab9' does not have any role that grants him t…" at bounding box center [1210, 418] width 332 height 70
copy span "686238c3f5b59cab95ef2ab9"
